Goal: Task Accomplishment & Management: Use online tool/utility

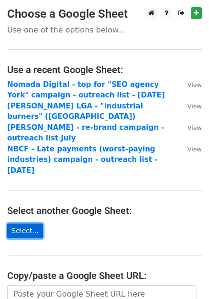
click at [30, 223] on link "Select..." at bounding box center [25, 230] width 36 height 15
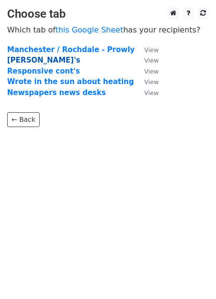
click at [41, 60] on strong "Generic Journ's" at bounding box center [43, 60] width 73 height 9
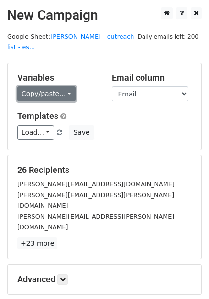
click at [25, 86] on link "Copy/paste..." at bounding box center [46, 93] width 58 height 15
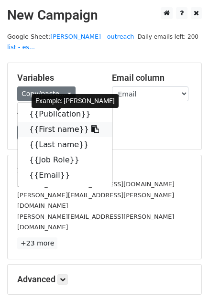
click at [52, 122] on link "{{First name}}" at bounding box center [65, 129] width 95 height 15
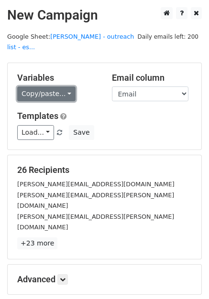
click at [52, 86] on link "Copy/paste..." at bounding box center [46, 93] width 58 height 15
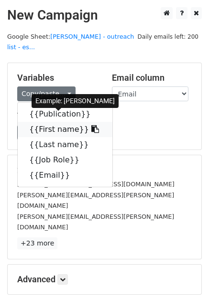
click at [52, 123] on link "{{First name}}" at bounding box center [65, 129] width 95 height 15
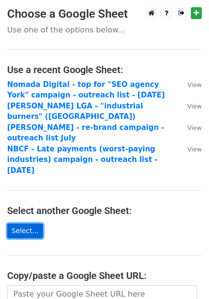
click at [27, 223] on link "Select..." at bounding box center [25, 230] width 36 height 15
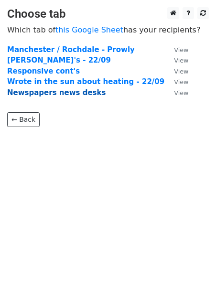
click at [65, 95] on strong "Newspapers news desks" at bounding box center [56, 92] width 98 height 9
click at [52, 92] on strong "Newspapers news desks" at bounding box center [56, 92] width 98 height 9
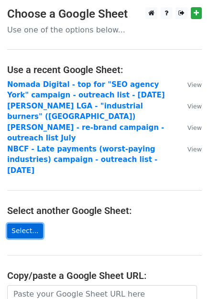
click at [28, 223] on link "Select..." at bounding box center [25, 230] width 36 height 15
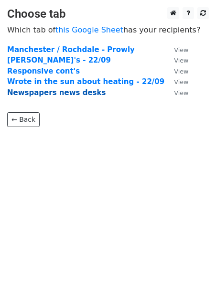
click at [61, 95] on strong "Newspapers news desks" at bounding box center [56, 92] width 98 height 9
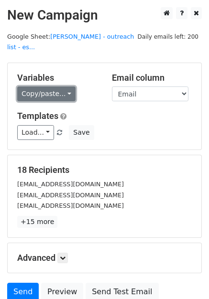
click at [44, 86] on link "Copy/paste..." at bounding box center [46, 93] width 58 height 15
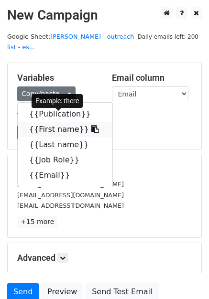
click at [44, 122] on link "{{First name}}" at bounding box center [65, 129] width 95 height 15
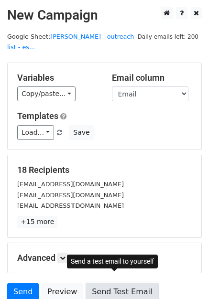
click at [118, 283] on link "Send Test Email" at bounding box center [121, 292] width 73 height 18
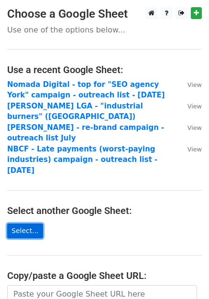
click at [23, 223] on link "Select..." at bounding box center [25, 230] width 36 height 15
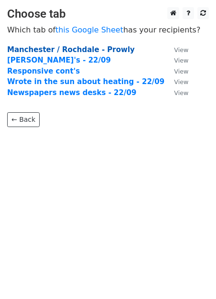
click at [101, 48] on strong "Manchester / Rochdale - Prowly" at bounding box center [71, 49] width 128 height 9
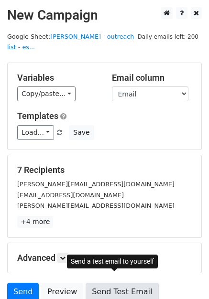
click at [117, 283] on link "Send Test Email" at bounding box center [121, 292] width 73 height 18
